Goal: Transaction & Acquisition: Purchase product/service

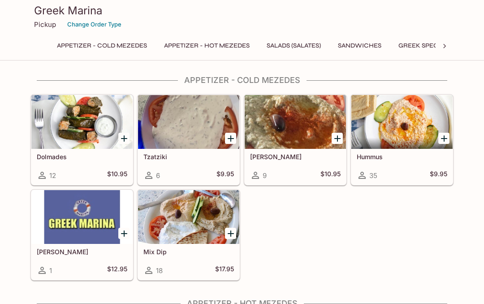
click at [445, 47] on icon at bounding box center [444, 46] width 3 height 4
click at [294, 49] on button "Greek Specialties" at bounding box center [293, 45] width 72 height 13
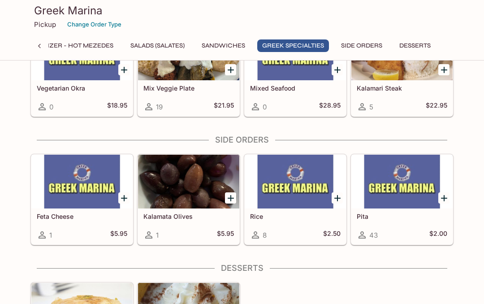
scroll to position [1135, 0]
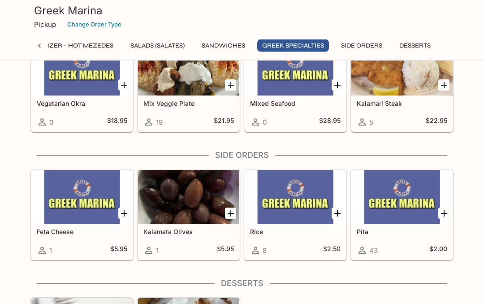
click at [202, 237] on div "Kalamata Olives 1 $5.95" at bounding box center [188, 242] width 101 height 36
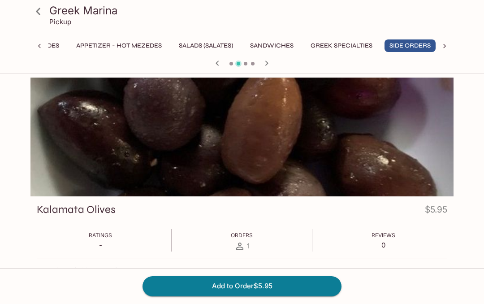
scroll to position [0, 94]
click at [343, 42] on button "Greek Specialties" at bounding box center [336, 45] width 72 height 13
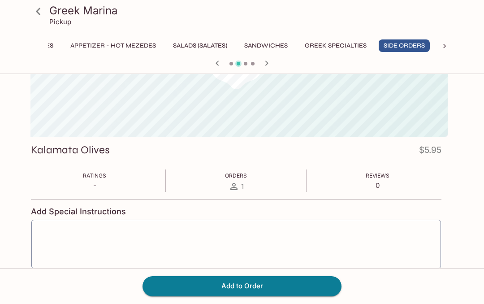
scroll to position [0, 94]
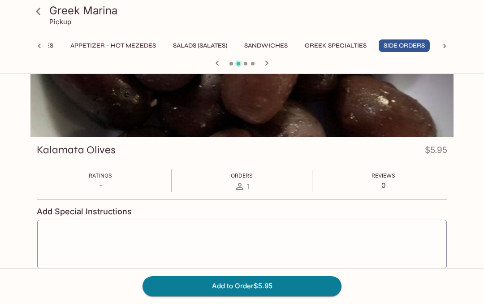
click at [43, 17] on icon at bounding box center [38, 12] width 16 height 16
